Goal: Entertainment & Leisure: Consume media (video, audio)

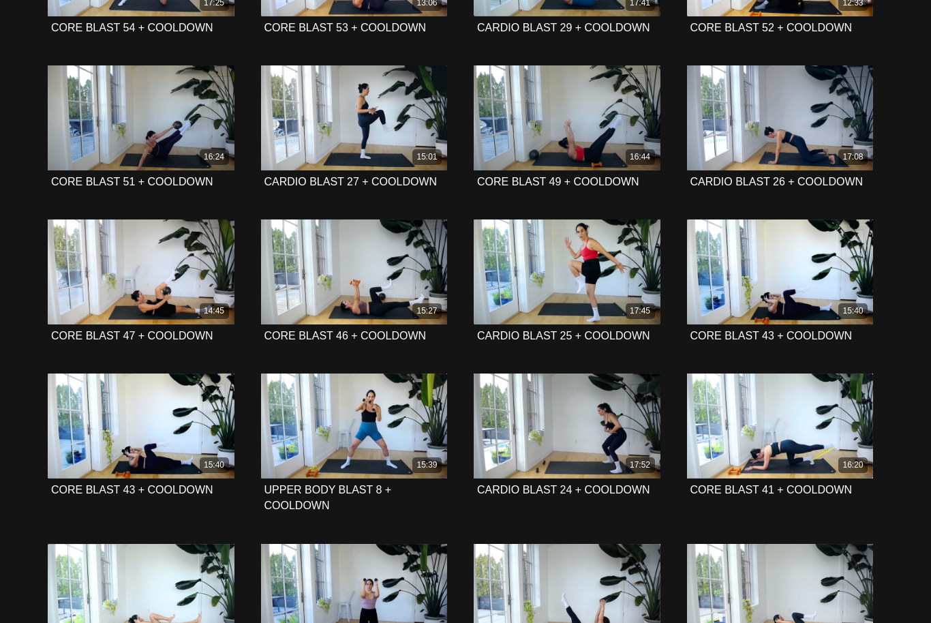
scroll to position [1836, 0]
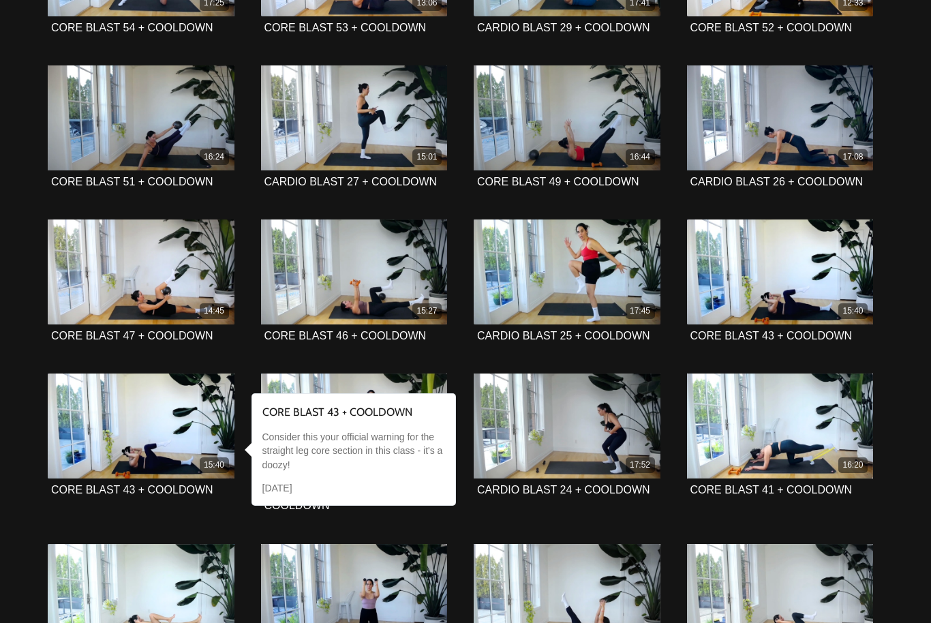
click at [149, 411] on span at bounding box center [141, 425] width 41 height 41
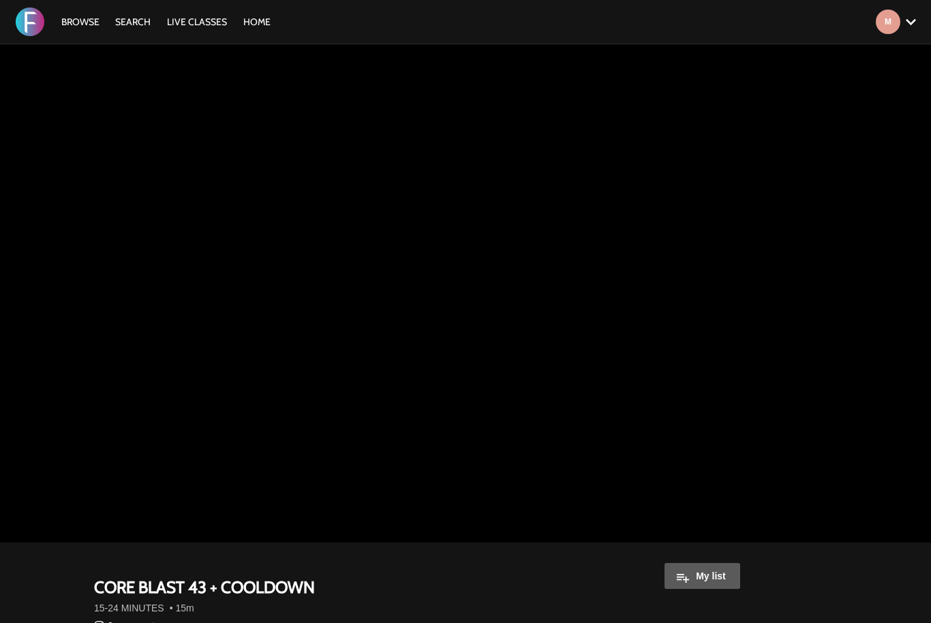
click at [695, 584] on div "My list" at bounding box center [704, 577] width 276 height 50
click at [706, 589] on button "My list" at bounding box center [702, 576] width 76 height 26
